Goal: Use online tool/utility

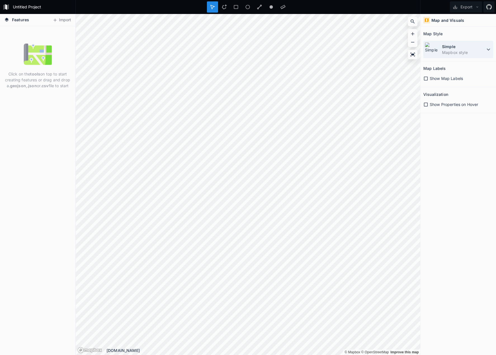
click at [486, 51] on icon at bounding box center [488, 49] width 7 height 7
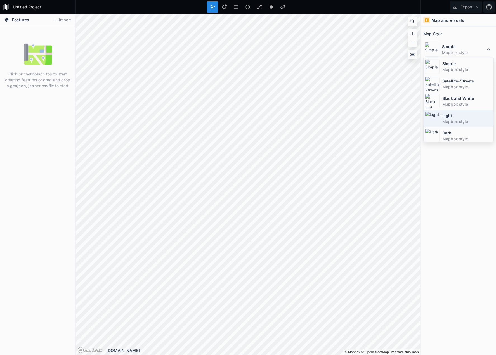
click at [465, 116] on dt "Light" at bounding box center [467, 116] width 50 height 6
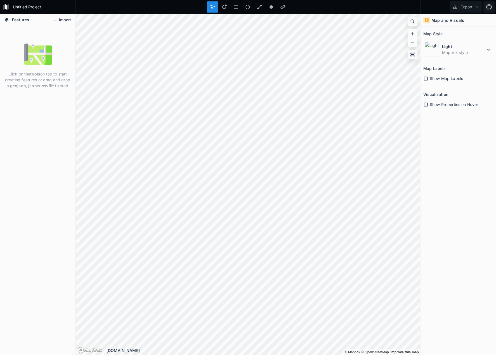
click at [55, 20] on icon at bounding box center [55, 19] width 3 height 3
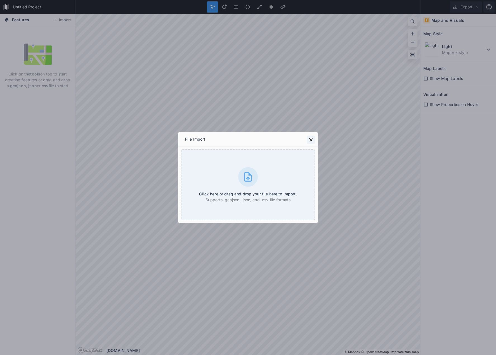
click at [309, 142] on icon at bounding box center [311, 140] width 6 height 6
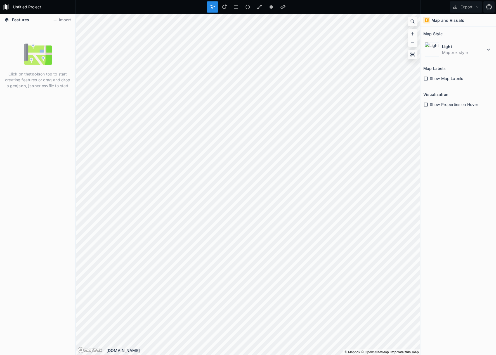
click at [426, 20] on icon at bounding box center [426, 20] width 5 height 5
click at [412, 54] on icon at bounding box center [412, 55] width 5 height 4
click at [415, 55] on icon at bounding box center [413, 55] width 6 height 6
click at [6, 19] on icon at bounding box center [7, 20] width 4 height 4
click at [12, 19] on span "Features" at bounding box center [20, 20] width 17 height 6
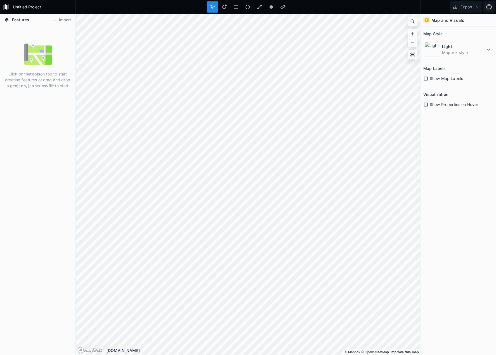
click at [20, 21] on span "Features" at bounding box center [20, 20] width 17 height 6
click at [235, 6] on icon at bounding box center [235, 6] width 5 height 5
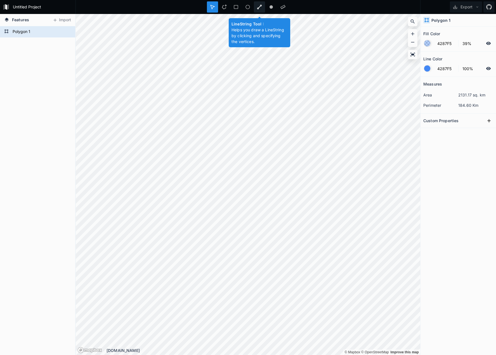
drag, startPoint x: 260, startPoint y: 8, endPoint x: 258, endPoint y: 11, distance: 4.0
click at [259, 9] on icon at bounding box center [259, 6] width 5 height 5
